Goal: Task Accomplishment & Management: Manage account settings

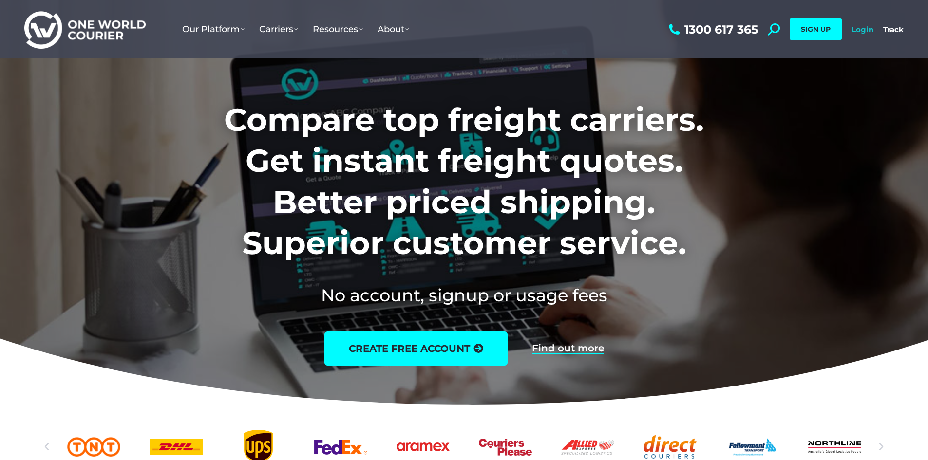
click at [859, 30] on link "Login" at bounding box center [862, 29] width 22 height 9
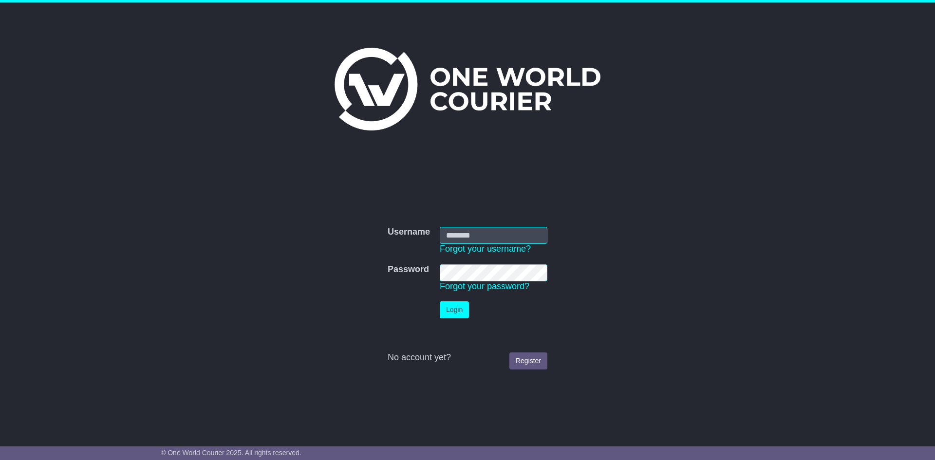
type input "**********"
click at [448, 309] on button "Login" at bounding box center [454, 310] width 29 height 17
